Goal: Information Seeking & Learning: Learn about a topic

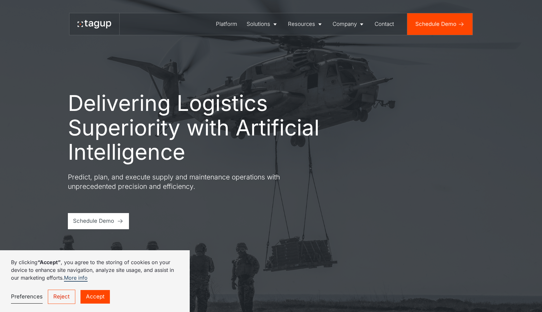
click at [94, 293] on link "Accept" at bounding box center [94, 297] width 29 height 14
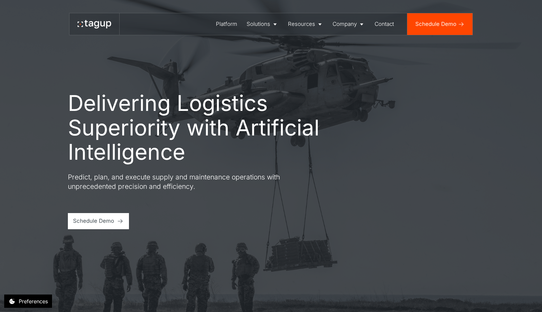
click at [83, 26] on icon at bounding box center [95, 24] width 34 height 8
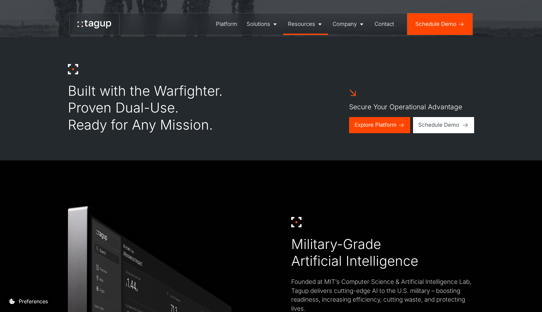
scroll to position [129, 0]
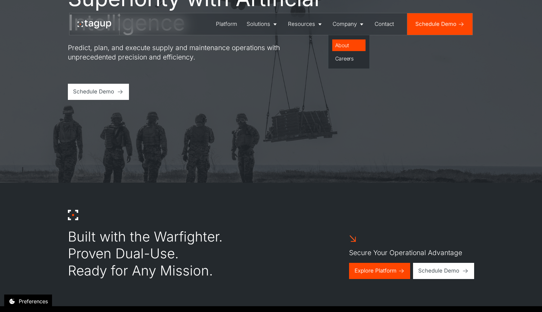
click at [341, 47] on div "About" at bounding box center [349, 45] width 28 height 8
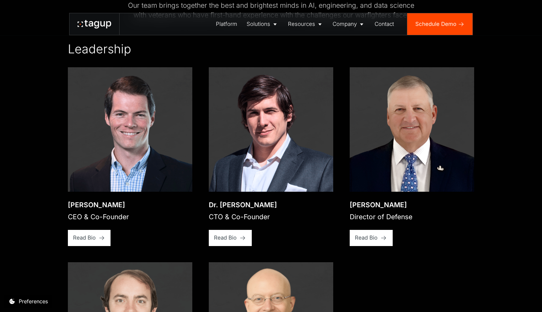
scroll to position [1002, 0]
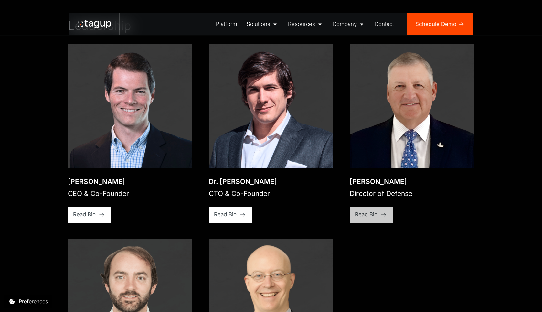
click at [363, 218] on div "Read Bio" at bounding box center [366, 214] width 23 height 8
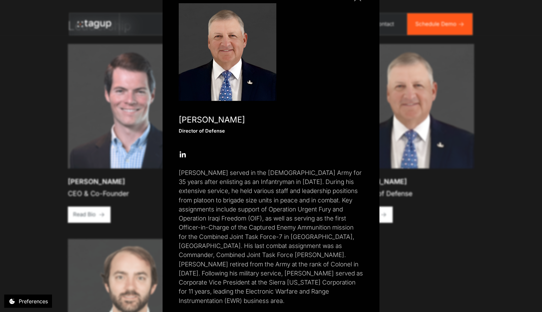
scroll to position [46, 0]
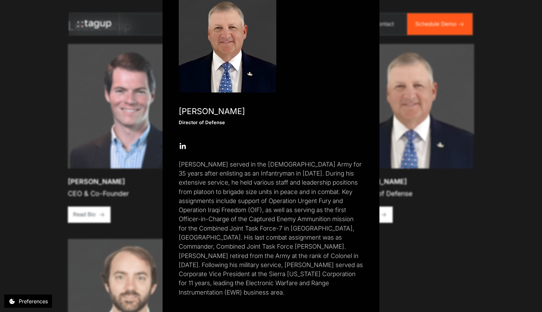
click at [455, 297] on div "Close popup [PERSON_NAME] Director of Defense Open Open Twitter profile Send Em…" at bounding box center [271, 156] width 542 height 312
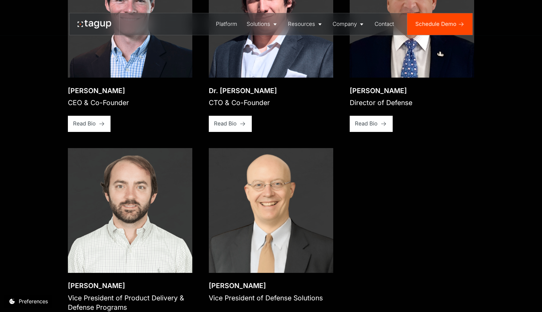
scroll to position [1131, 0]
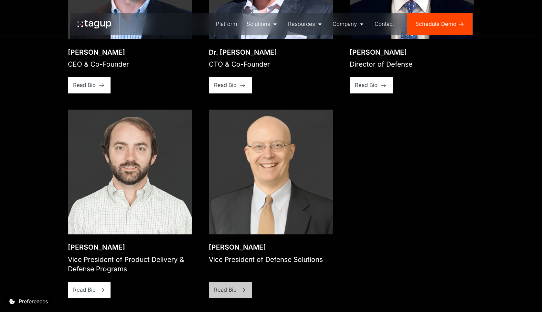
click at [226, 294] on div "Read Bio" at bounding box center [225, 290] width 23 height 8
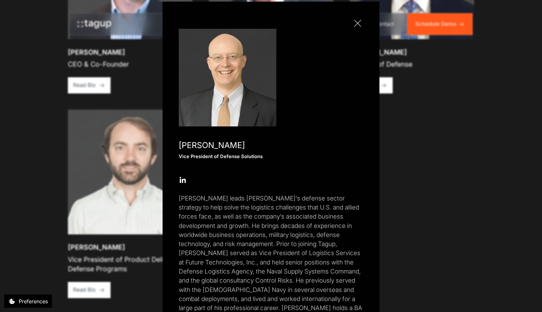
scroll to position [64, 0]
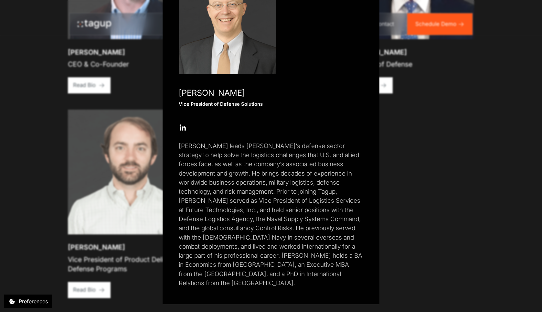
click at [408, 231] on div "Close popup [PERSON_NAME] Vice President of Defense Solutions Open Open Twitter…" at bounding box center [271, 156] width 542 height 312
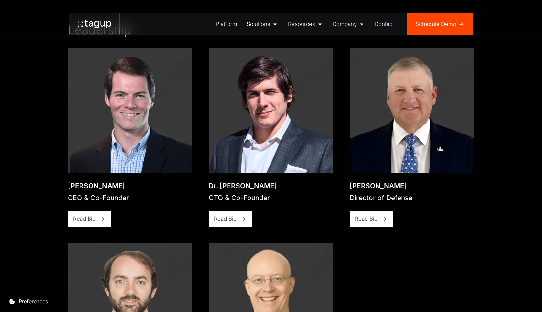
scroll to position [1002, 0]
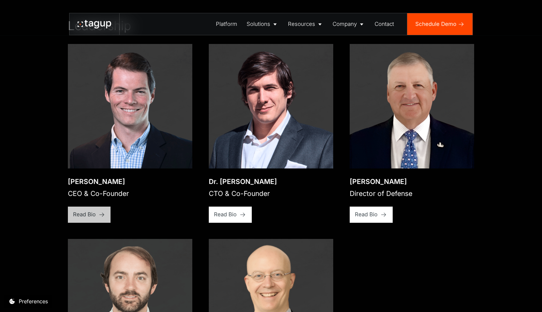
click at [78, 218] on div "Read Bio" at bounding box center [84, 214] width 23 height 8
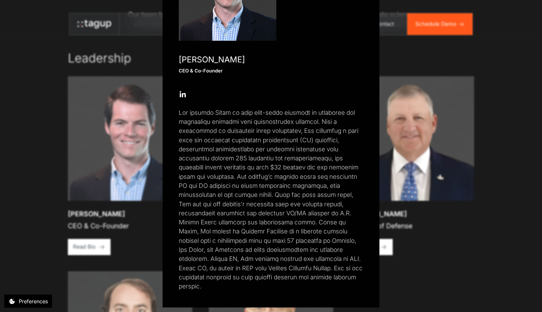
scroll to position [101, 0]
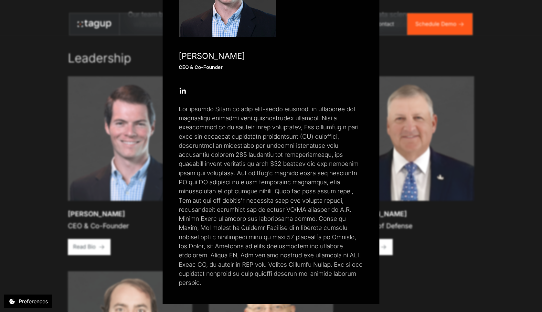
click at [481, 256] on div "Close popup [PERSON_NAME] CEO & Co-Founder Open Open Twitter profile Send Email…" at bounding box center [271, 156] width 542 height 312
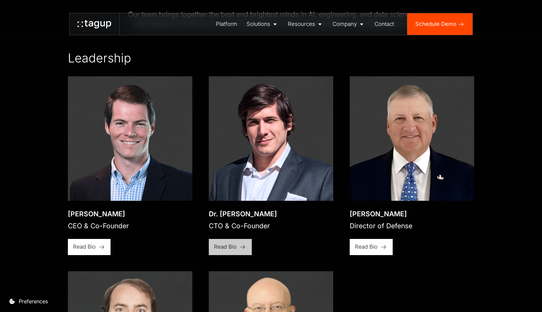
click at [238, 253] on link "Read Bio" at bounding box center [230, 247] width 43 height 16
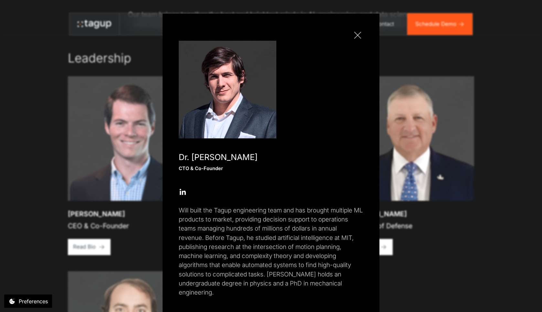
scroll to position [9, 0]
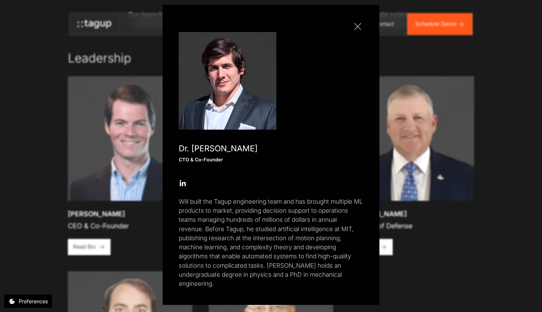
click at [452, 272] on div "Close popup Dr. [PERSON_NAME] CTO & Co-Founder Open Open Twitter profile Send E…" at bounding box center [271, 156] width 542 height 312
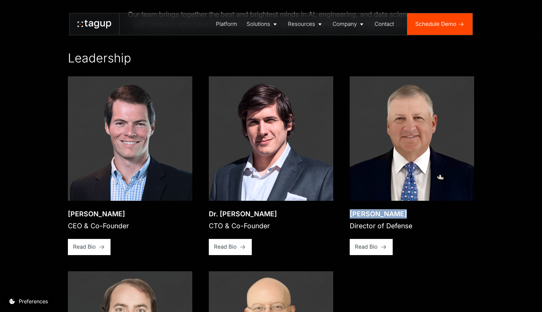
drag, startPoint x: 351, startPoint y: 220, endPoint x: 403, endPoint y: 217, distance: 52.1
click at [403, 217] on div "[PERSON_NAME]" at bounding box center [381, 213] width 63 height 9
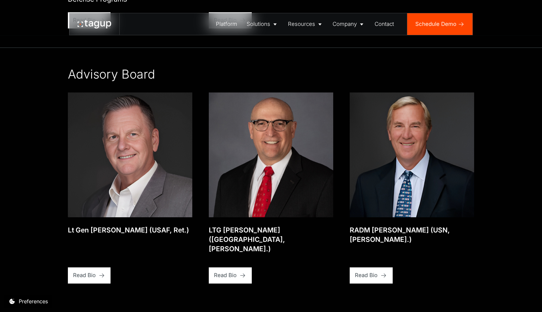
scroll to position [1422, 0]
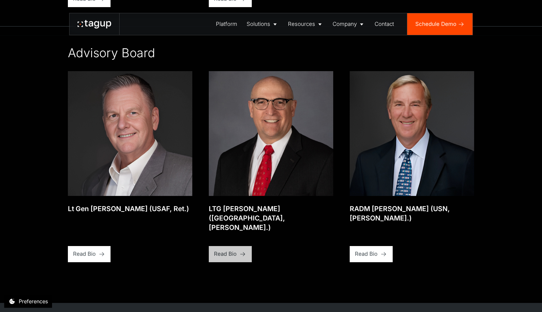
click at [222, 250] on div "Read Bio" at bounding box center [225, 254] width 23 height 8
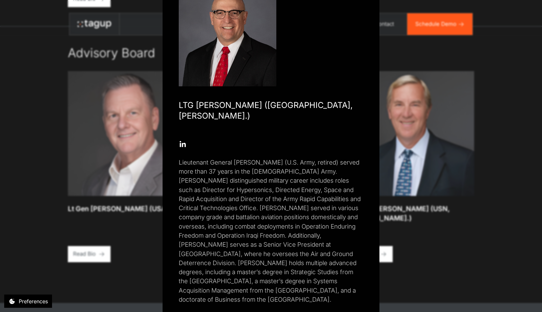
scroll to position [58, 0]
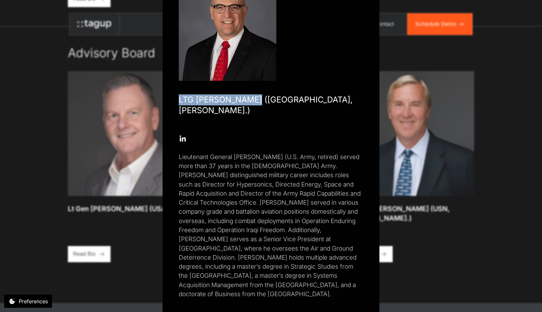
drag, startPoint x: 177, startPoint y: 100, endPoint x: 248, endPoint y: 99, distance: 70.5
click at [248, 99] on div "LTG [PERSON_NAME] ([GEOGRAPHIC_DATA], [PERSON_NAME].)" at bounding box center [271, 105] width 184 height 22
